Goal: Task Accomplishment & Management: Manage account settings

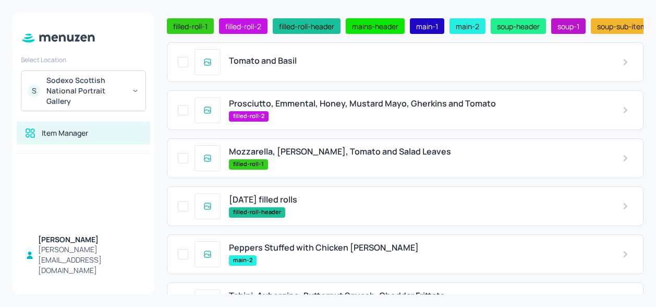
scroll to position [57, 0]
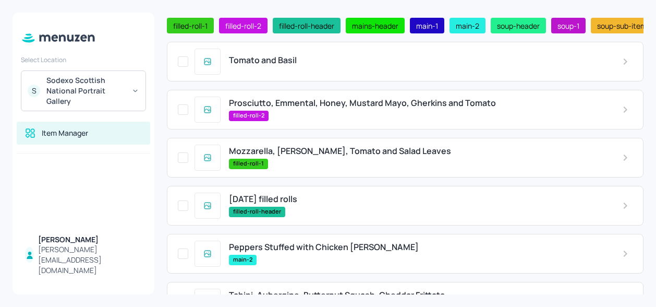
click at [319, 56] on div "Tomato and Basil" at bounding box center [405, 62] width 477 height 40
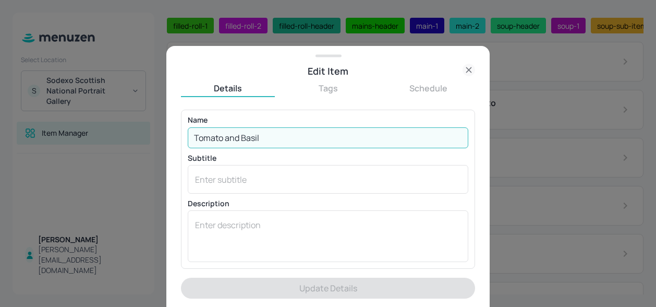
drag, startPoint x: 279, startPoint y: 138, endPoint x: 163, endPoint y: 136, distance: 115.8
click at [163, 136] on div "Edit Item Details Tags Schedule Name Tomato and Basil ​ Subtitle x ​ Descriptio…" at bounding box center [328, 153] width 656 height 307
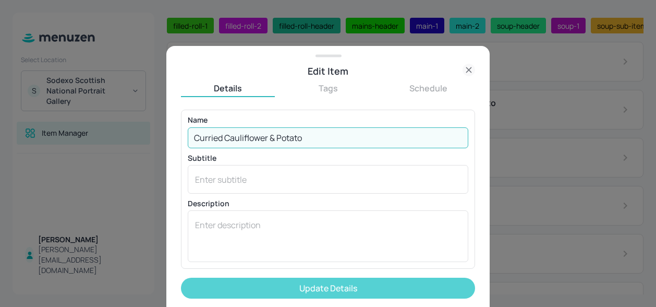
type input "Curried Cauliflower & Potato"
click at [253, 280] on button "Update Details" at bounding box center [328, 287] width 294 height 21
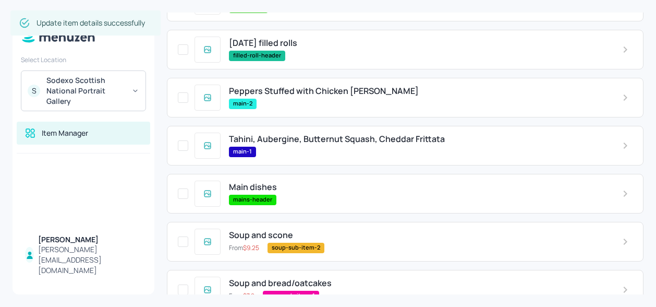
scroll to position [219, 0]
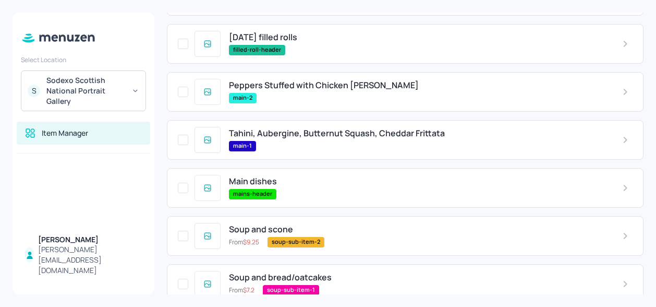
click at [292, 88] on span "Peppers Stuffed with Chicken [PERSON_NAME]" at bounding box center [324, 85] width 190 height 10
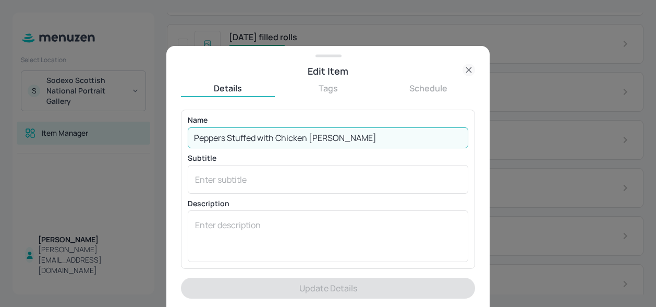
drag, startPoint x: 341, startPoint y: 140, endPoint x: 186, endPoint y: 123, distance: 155.9
click at [186, 123] on div "Name Peppers Stuffed with Chicken [PERSON_NAME] ​ Subtitle x ​ Description x ​" at bounding box center [328, 189] width 294 height 159
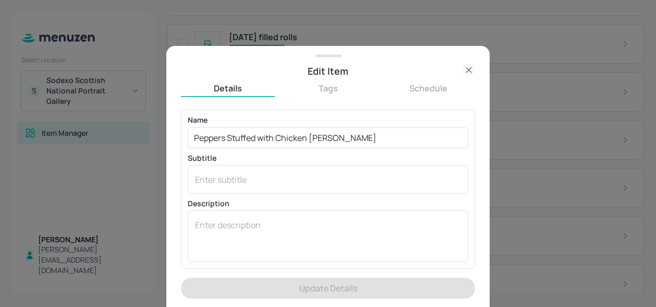
click at [186, 123] on div "Name Peppers Stuffed with Chicken [PERSON_NAME] ​ Subtitle x ​ Description x ​" at bounding box center [328, 189] width 294 height 159
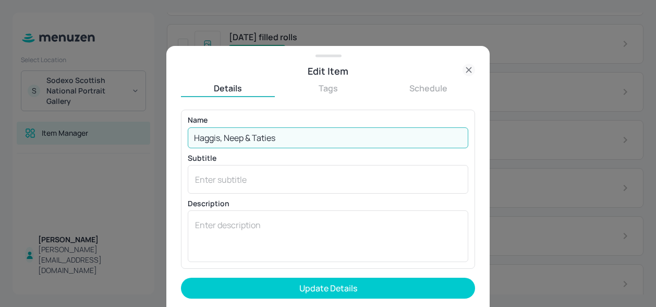
click at [298, 140] on input "Haggis, Neep & Taties" at bounding box center [328, 137] width 281 height 21
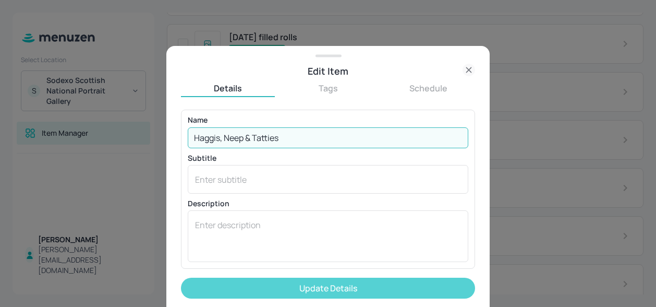
type input "Haggis, Neep & Tatties"
click at [286, 286] on button "Update Details" at bounding box center [328, 287] width 294 height 21
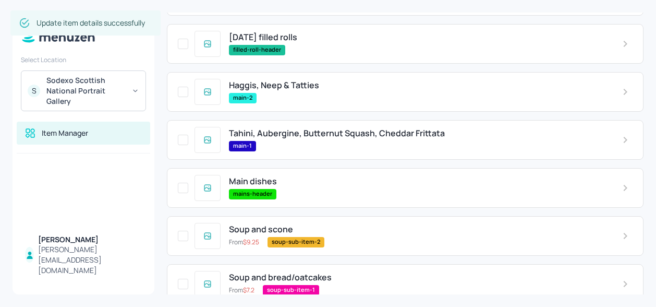
click at [296, 98] on div "main-2" at bounding box center [417, 98] width 377 height 10
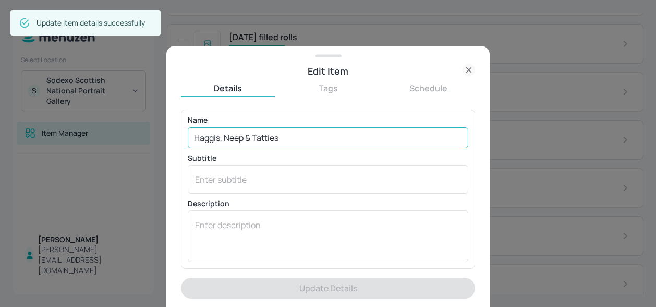
click at [243, 136] on input "Haggis, Neep & Tatties" at bounding box center [328, 137] width 281 height 21
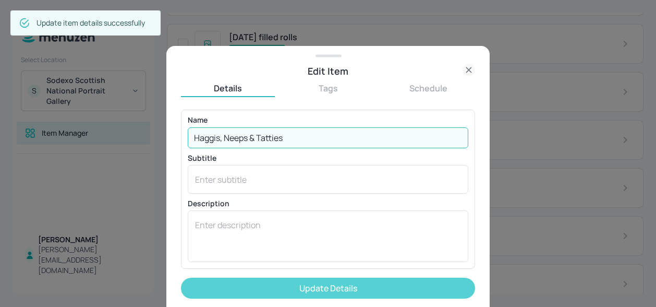
type input "Haggis, Neeps & Tatties"
click at [284, 286] on button "Update Details" at bounding box center [328, 287] width 294 height 21
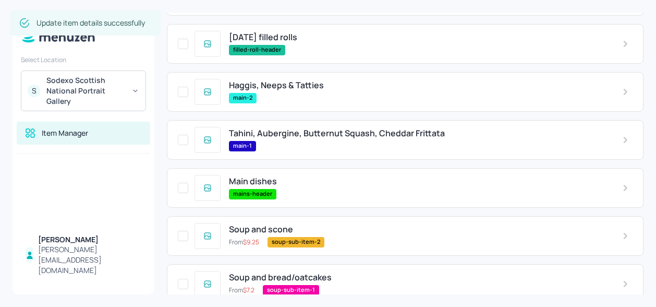
click at [319, 131] on span "Tahini, Aubergine, Butternut Squash, Cheddar Frittata" at bounding box center [337, 133] width 216 height 10
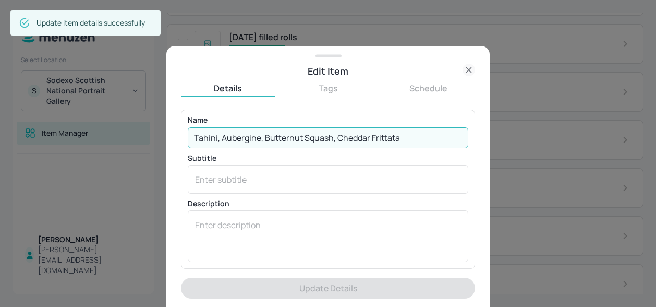
drag, startPoint x: 406, startPoint y: 137, endPoint x: 188, endPoint y: 135, distance: 218.0
click at [188, 135] on input "Tahini, Aubergine, Butternut Squash, Cheddar Frittata" at bounding box center [328, 137] width 281 height 21
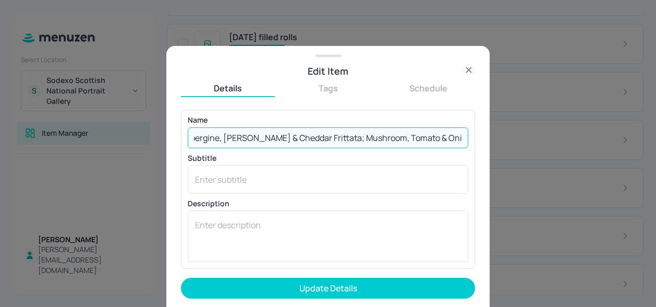
scroll to position [0, 19]
type input "Aubergine, [PERSON_NAME] & Cheddar Frittata; Mushroom, Tomato & Onion Frittata"
click at [181, 277] on button "Update Details" at bounding box center [328, 287] width 294 height 21
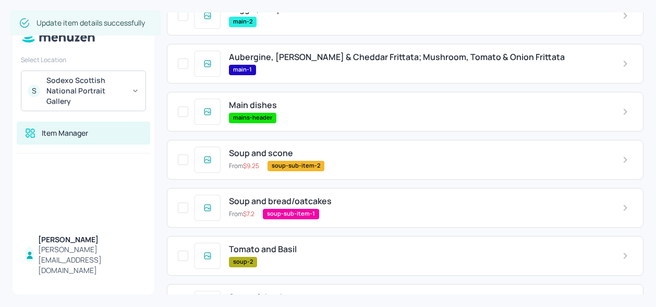
scroll to position [380, 0]
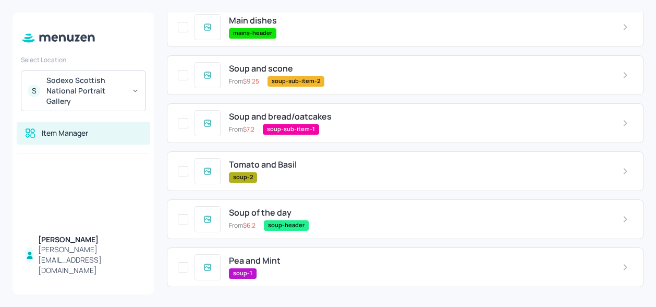
click at [281, 170] on span "Tomato and Basil" at bounding box center [263, 165] width 68 height 10
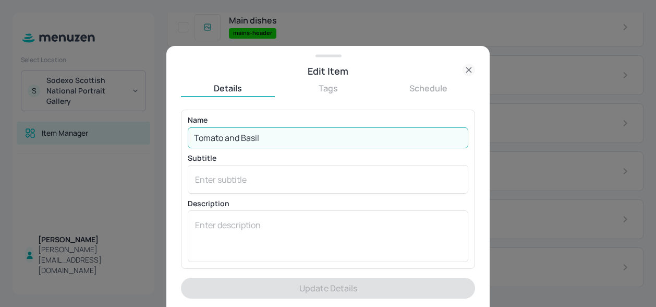
drag, startPoint x: 269, startPoint y: 134, endPoint x: 188, endPoint y: 134, distance: 80.8
click at [188, 134] on input "Tomato and Basil" at bounding box center [328, 137] width 281 height 21
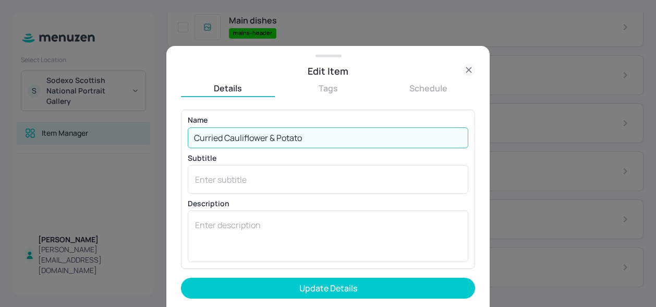
type input "Curried Cauliflower & Potato"
click at [181, 277] on button "Update Details" at bounding box center [328, 287] width 294 height 21
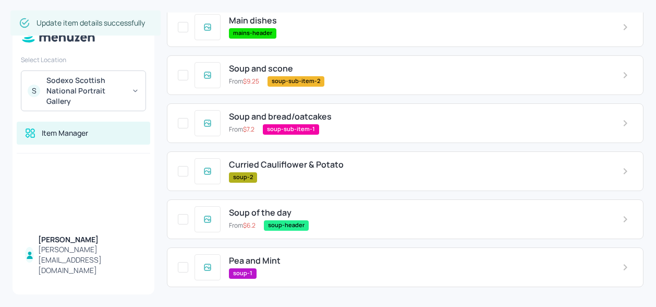
click at [275, 266] on div "Pea and Mint soup-1" at bounding box center [417, 267] width 393 height 22
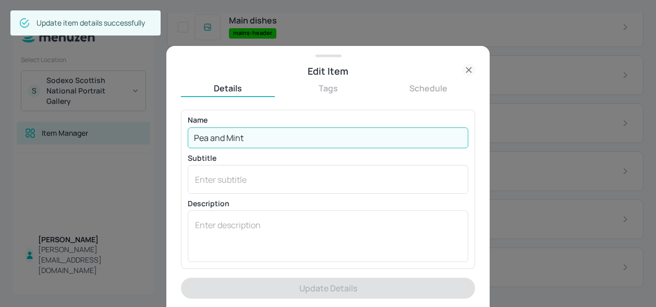
click at [222, 137] on input "Pea and Mint" at bounding box center [328, 137] width 281 height 21
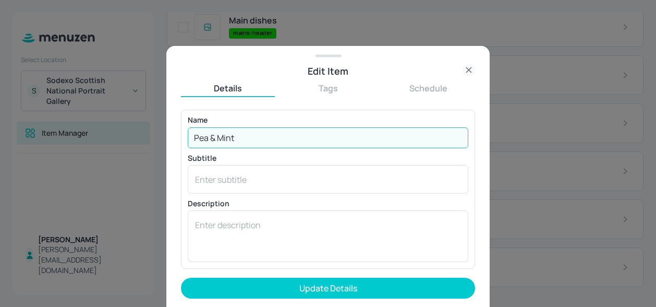
type input "Pea & Mint"
click at [181, 277] on button "Update Details" at bounding box center [328, 287] width 294 height 21
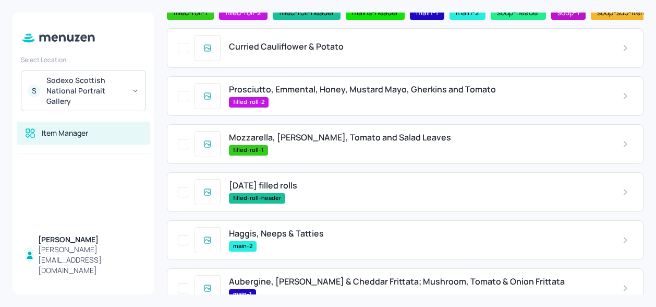
scroll to position [70, 0]
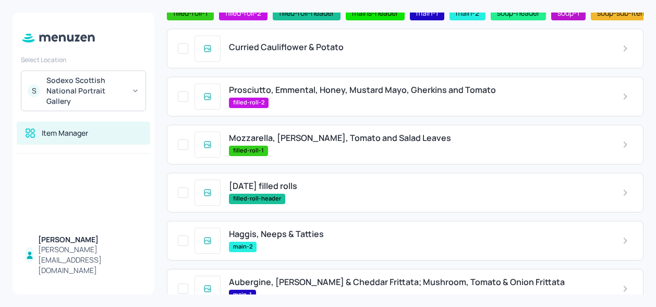
click at [287, 93] on span "Prosciutto, Emmental, Honey, Mustard Mayo, Gherkins and Tomato" at bounding box center [362, 90] width 267 height 10
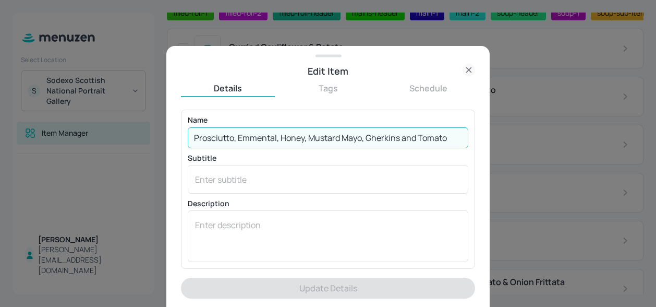
drag, startPoint x: 450, startPoint y: 134, endPoint x: 173, endPoint y: 132, distance: 277.0
click at [173, 132] on div "Edit Item Details Tags Schedule Name Prosciutto, Emmental, Honey, Mustard Mayo,…" at bounding box center [327, 176] width 323 height 261
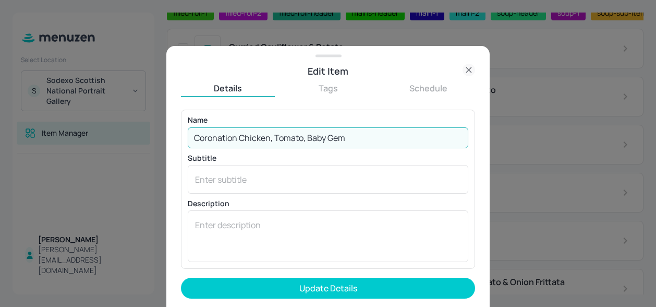
type input "Coronation Chicken, Tomato, Baby Gem"
click at [181, 277] on button "Update Details" at bounding box center [328, 287] width 294 height 21
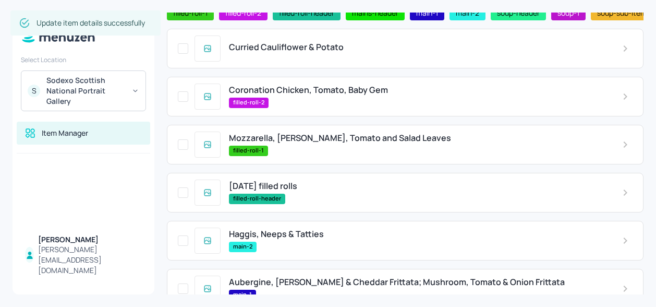
click at [340, 142] on span "Mozzarella, [PERSON_NAME], Tomato and Salad Leaves" at bounding box center [340, 138] width 222 height 10
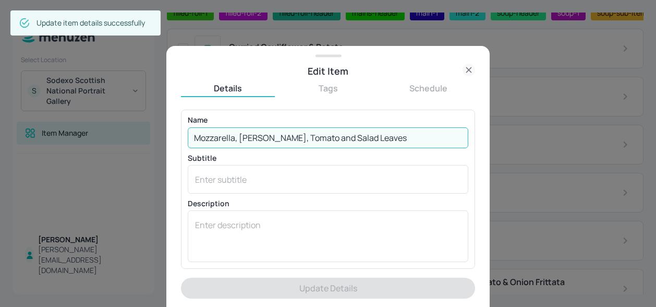
drag, startPoint x: 395, startPoint y: 136, endPoint x: 178, endPoint y: 128, distance: 217.6
click at [178, 128] on div "Edit Item Details Tags Schedule Name Mozzarella, [PERSON_NAME], Tomato and Sala…" at bounding box center [327, 176] width 323 height 261
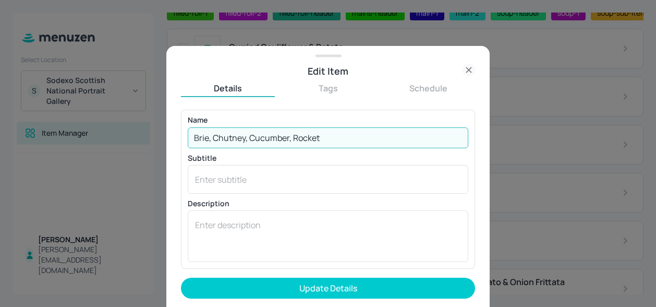
type input "Brie, Chutney, Cucumber, Rocket"
click at [181, 277] on button "Update Details" at bounding box center [328, 287] width 294 height 21
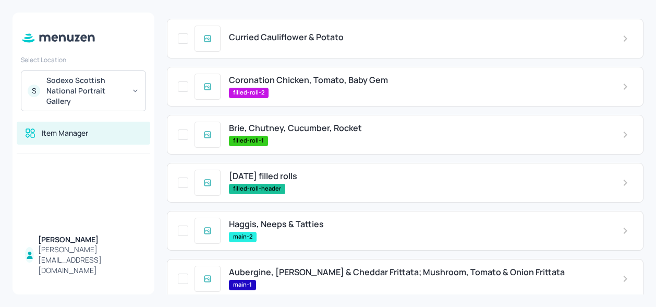
scroll to position [49, 0]
